Goal: Task Accomplishment & Management: Manage account settings

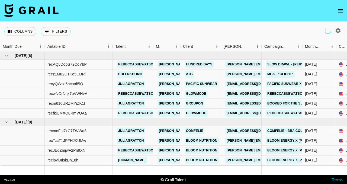
click at [340, 11] on icon "open drawer" at bounding box center [341, 11] width 7 height 7
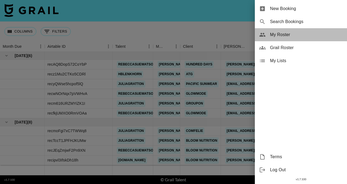
click at [315, 39] on div "My Roster" at bounding box center [301, 34] width 92 height 13
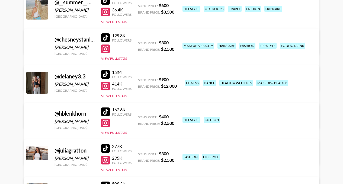
scroll to position [92, 0]
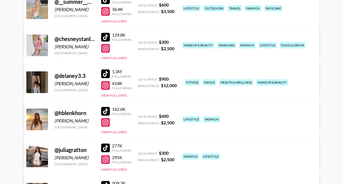
click at [174, 116] on link "View/Edit Details" at bounding box center [104, 118] width 140 height 5
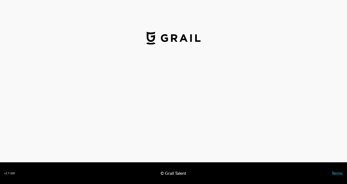
select select "USD"
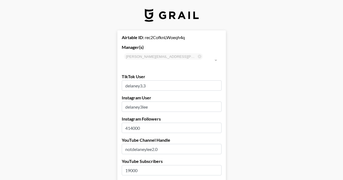
click at [143, 80] on input "delaney3.3" at bounding box center [172, 85] width 100 height 10
type input "delaneylee3.3"
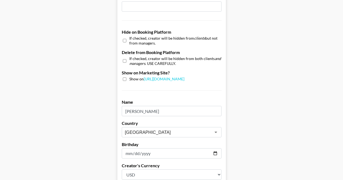
scroll to position [556, 0]
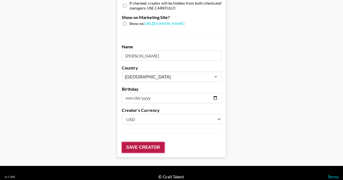
click at [154, 142] on input "Save Creator" at bounding box center [143, 147] width 43 height 11
